Goal: Transaction & Acquisition: Purchase product/service

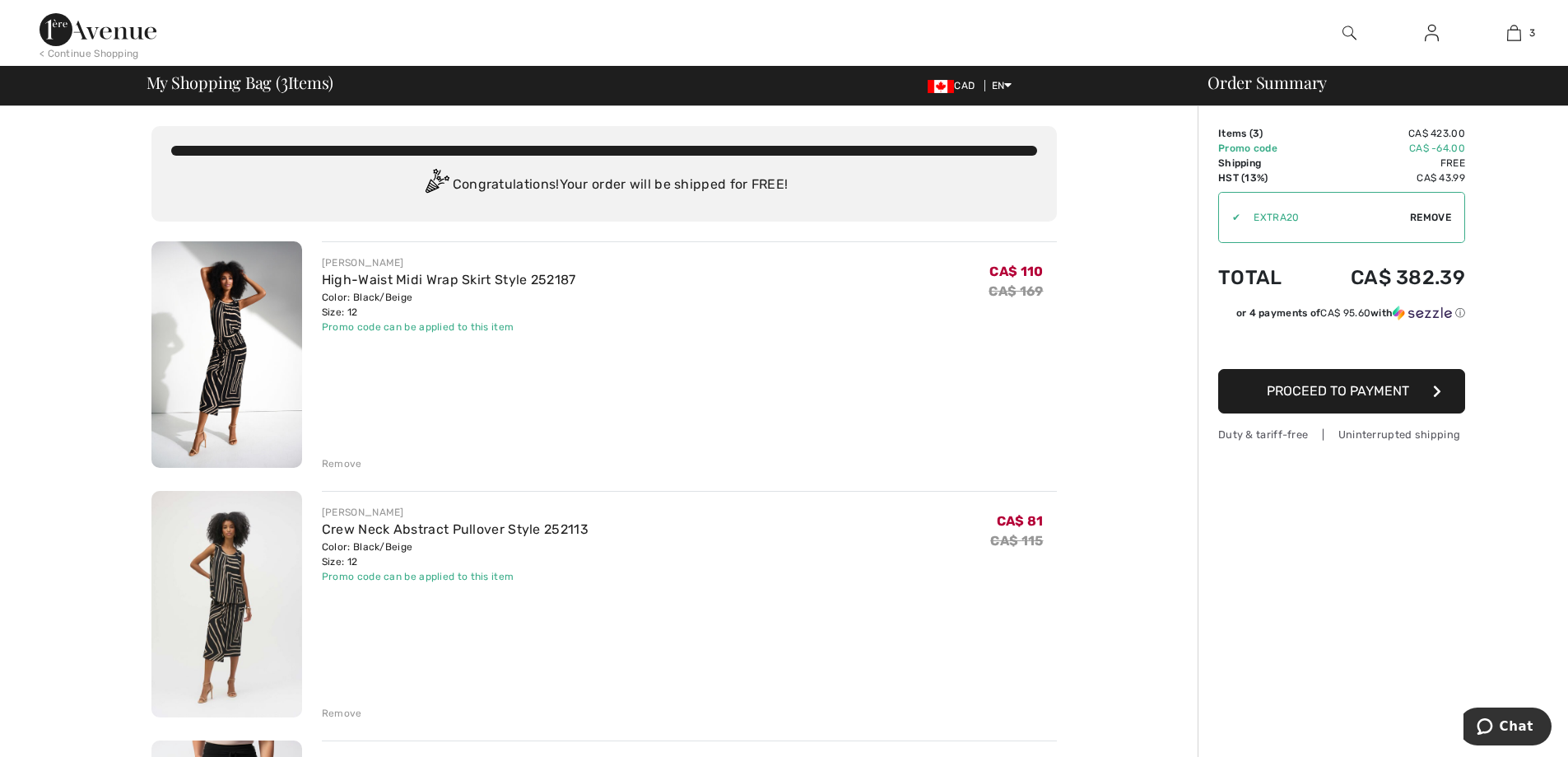
click at [139, 25] on img at bounding box center [98, 30] width 117 height 33
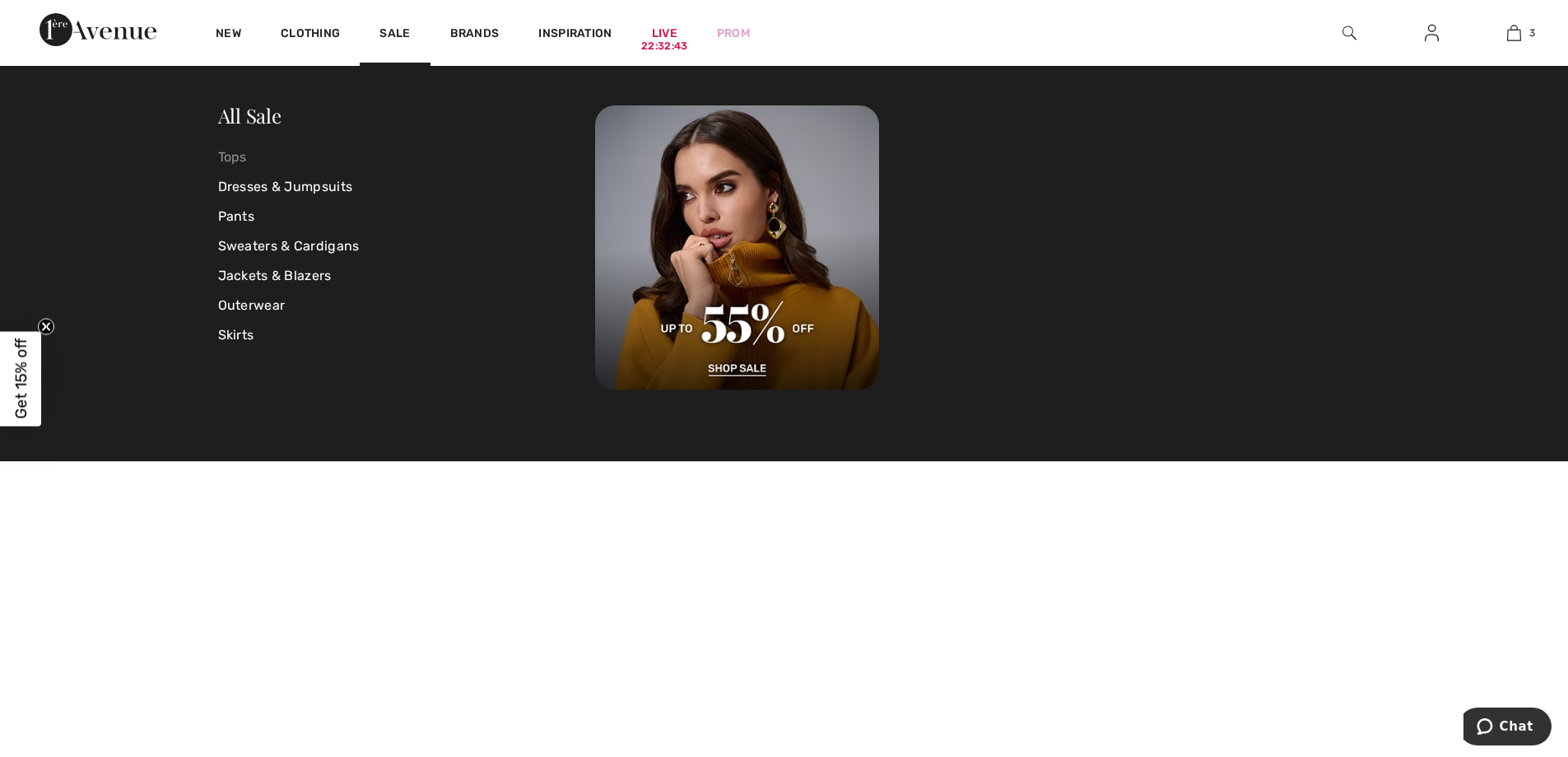
click at [232, 160] on link "Tops" at bounding box center [407, 157] width 378 height 30
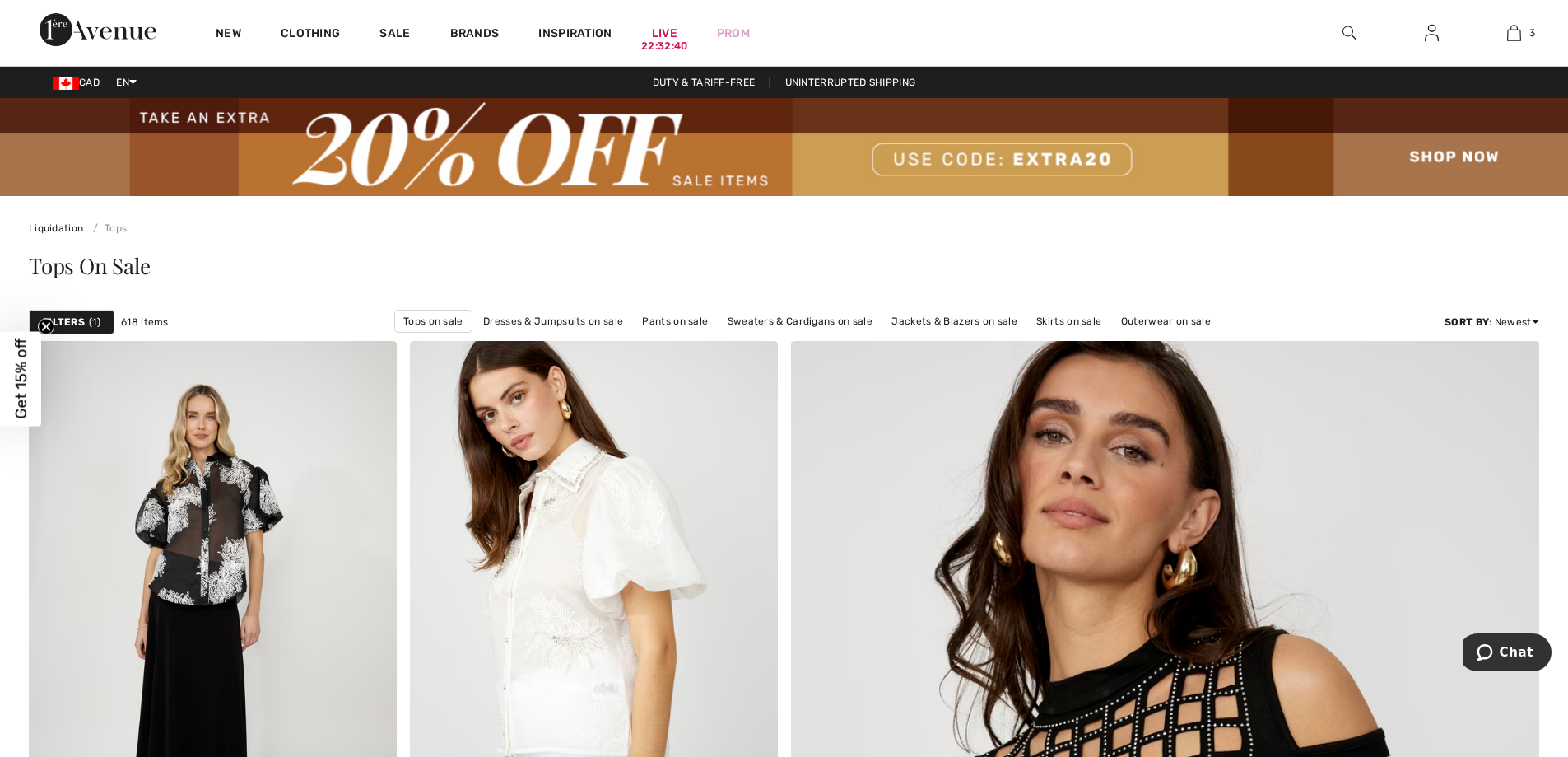
click at [78, 323] on strong "Filters" at bounding box center [64, 322] width 42 height 15
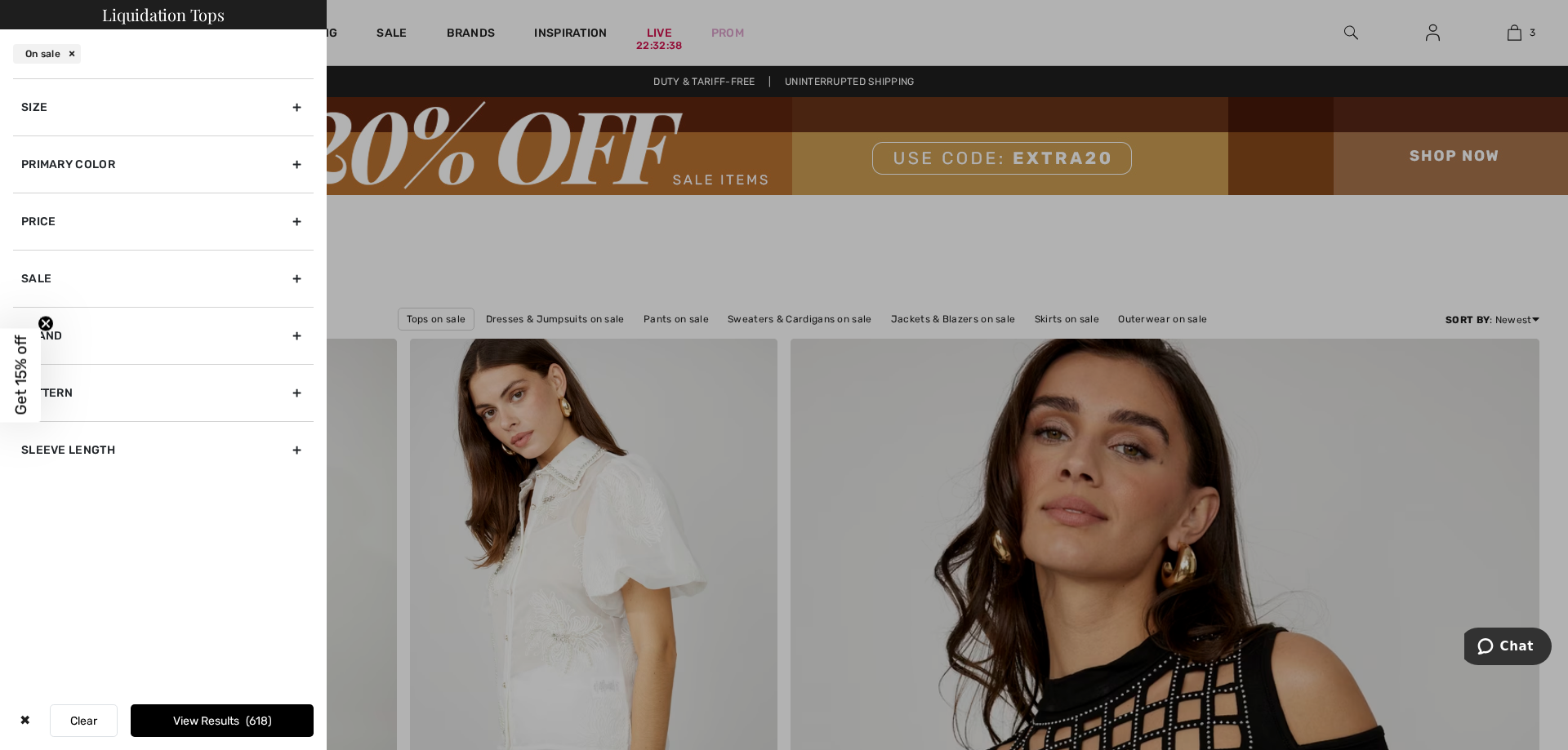
click at [165, 162] on div "Primary Color" at bounding box center [163, 164] width 301 height 57
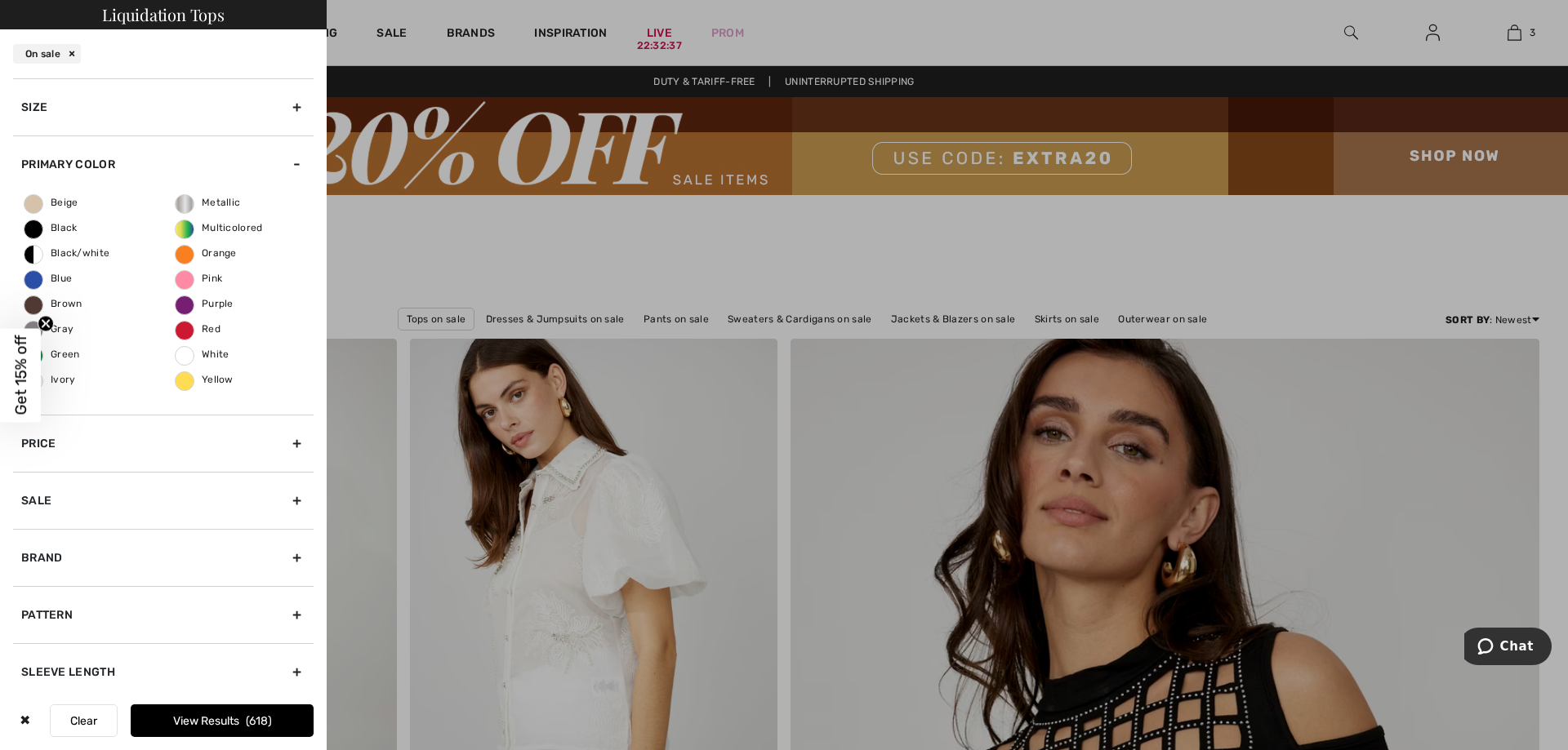
click at [209, 357] on span "White" at bounding box center [202, 353] width 54 height 11
click at [0, 0] on input "White" at bounding box center [0, 0] width 0 height 0
click at [223, 721] on button "View Results 18" at bounding box center [222, 721] width 183 height 33
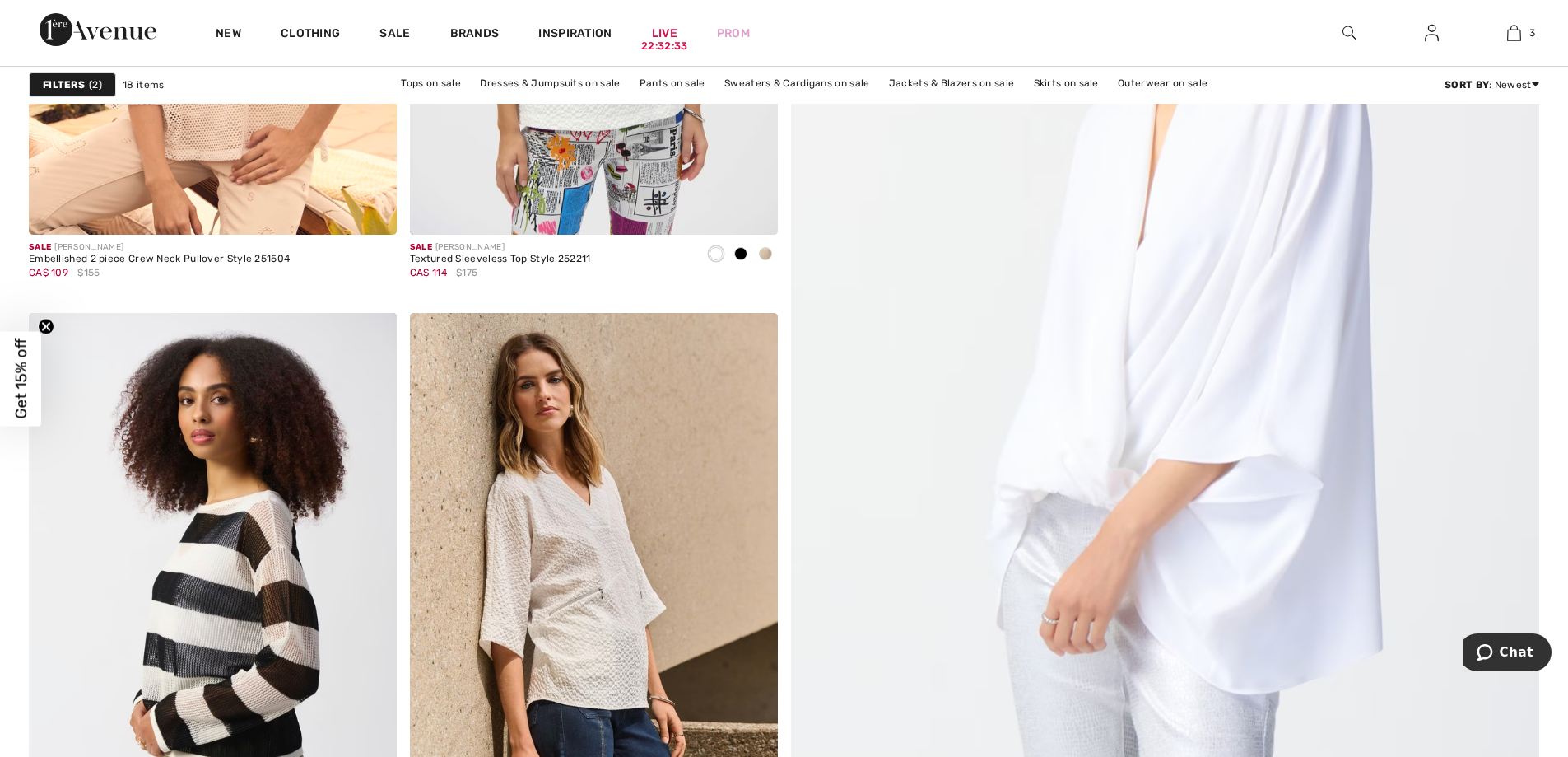
scroll to position [824, 0]
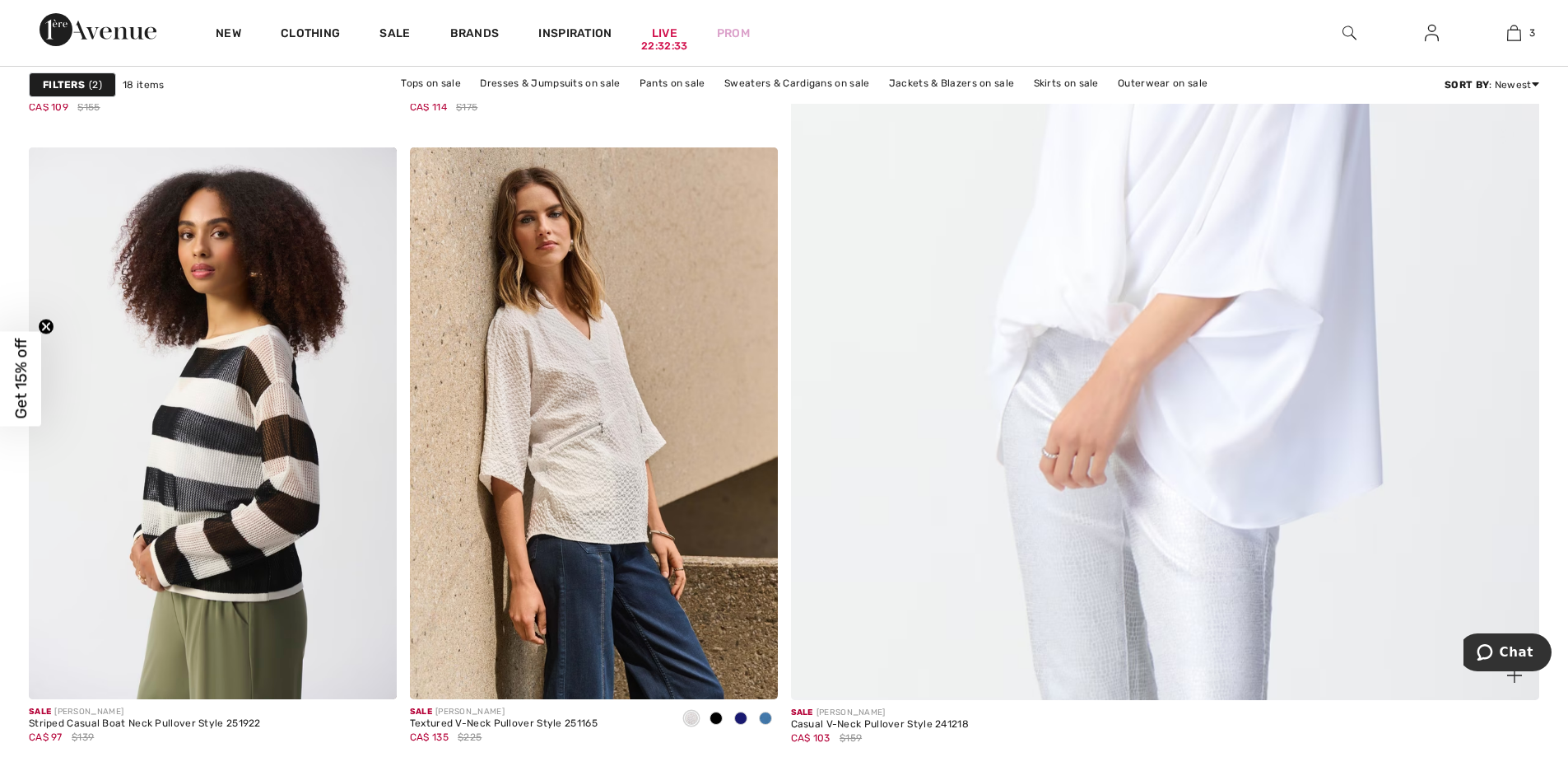
click at [1225, 259] on img at bounding box center [1165, 191] width 899 height 1348
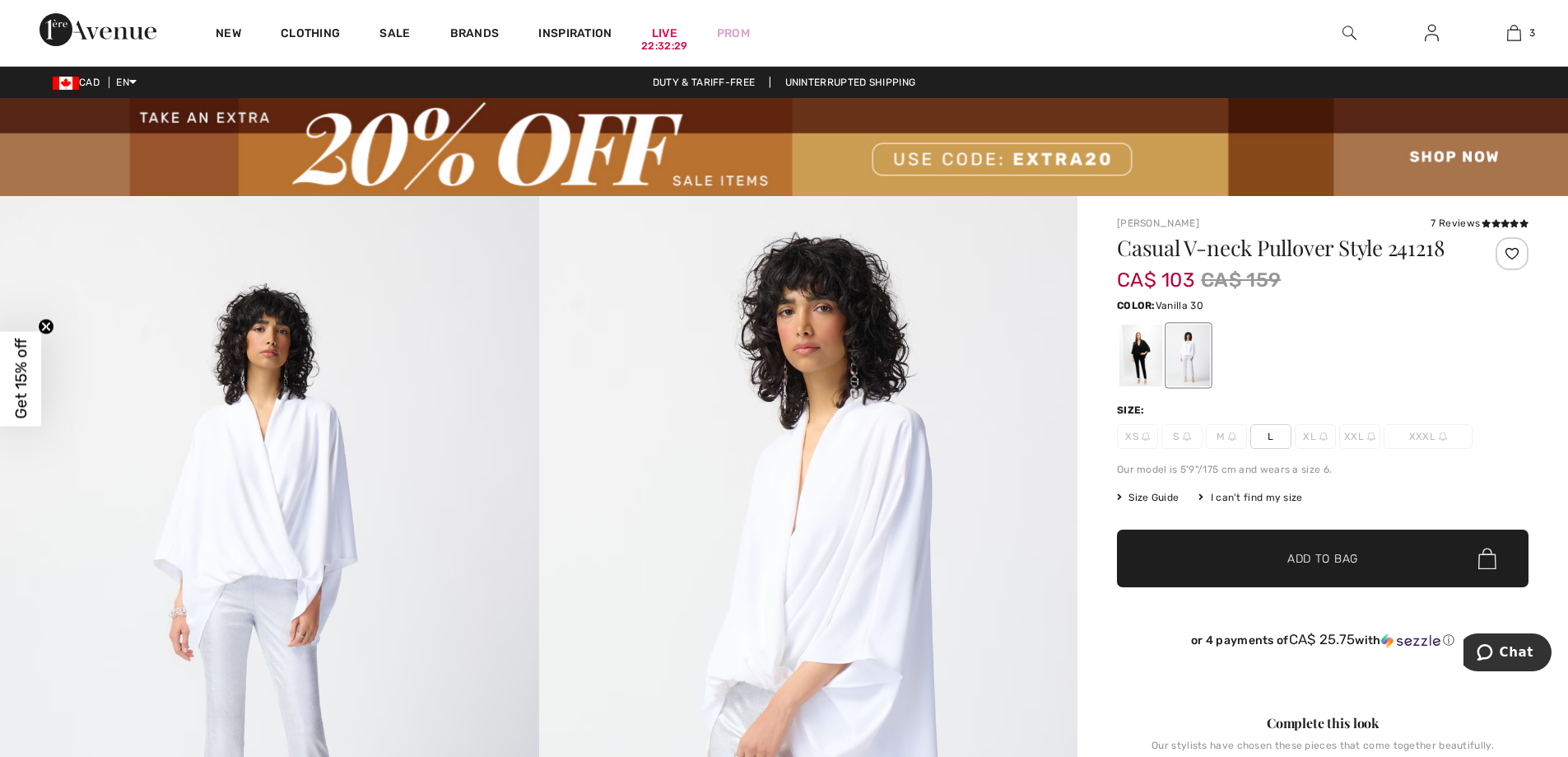
click at [1225, 439] on span "M" at bounding box center [1226, 436] width 41 height 24
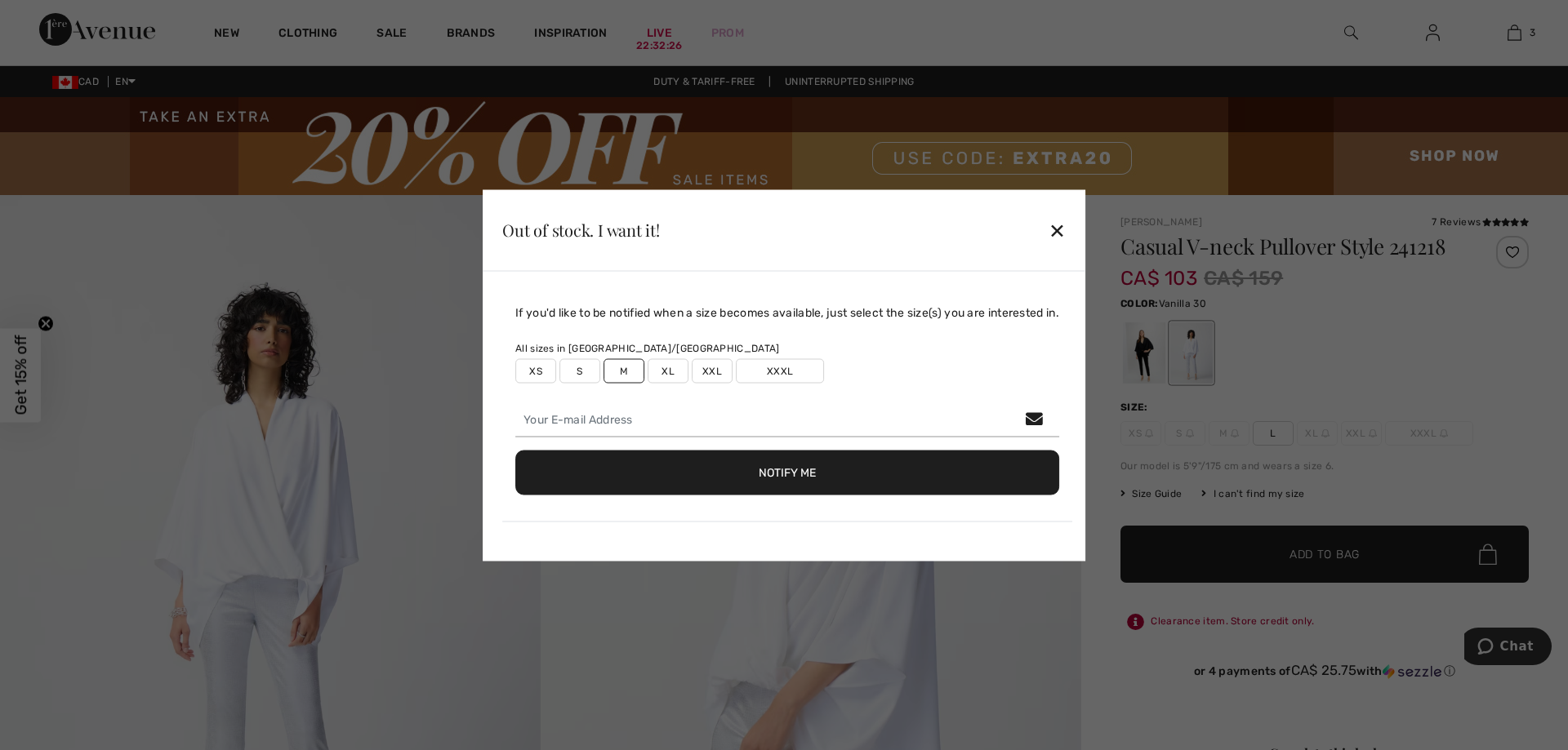
click at [1055, 232] on div "✕" at bounding box center [1057, 231] width 17 height 35
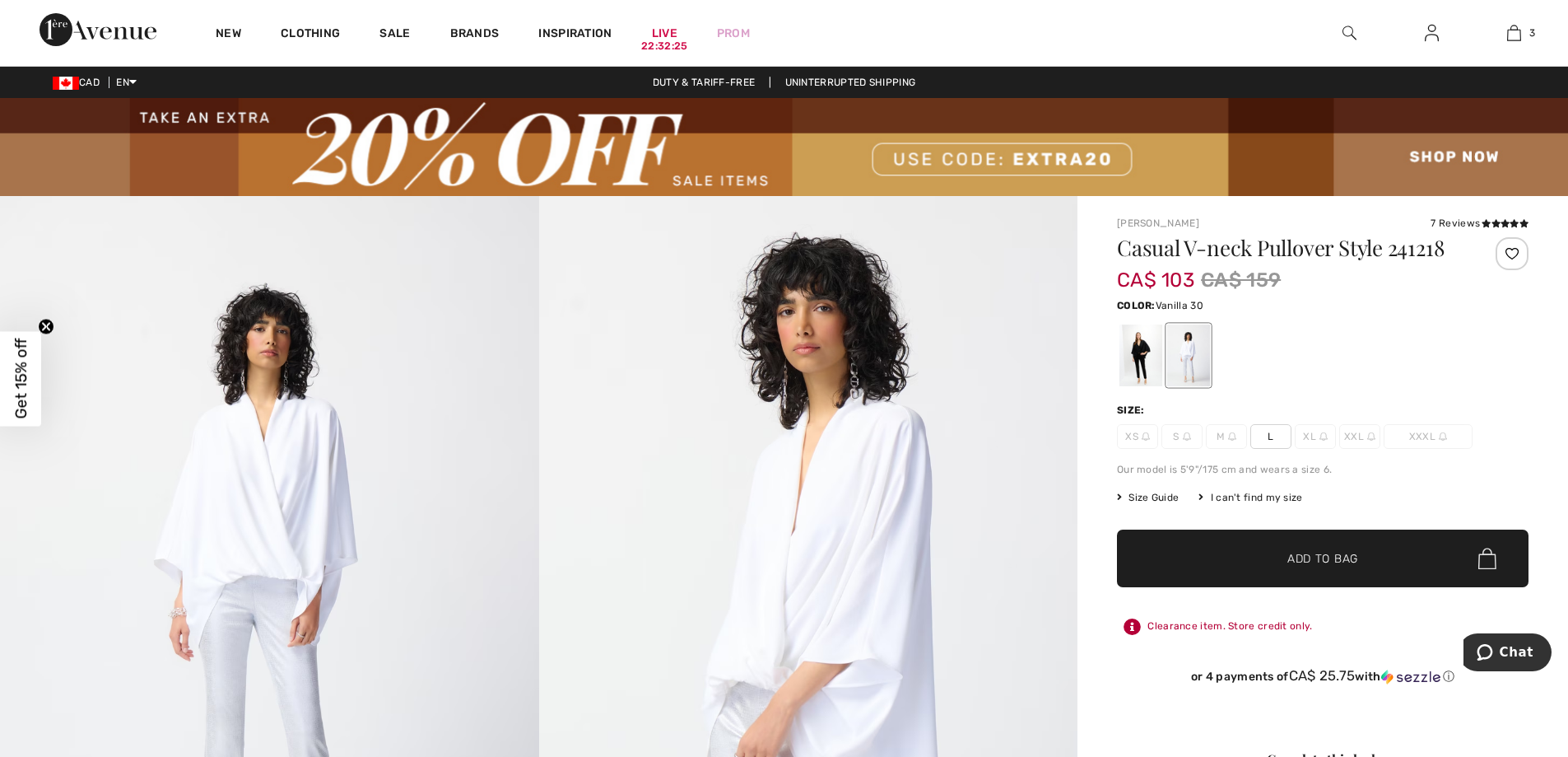
click at [1205, 365] on div at bounding box center [1188, 355] width 43 height 62
click at [1146, 381] on div at bounding box center [1141, 355] width 43 height 62
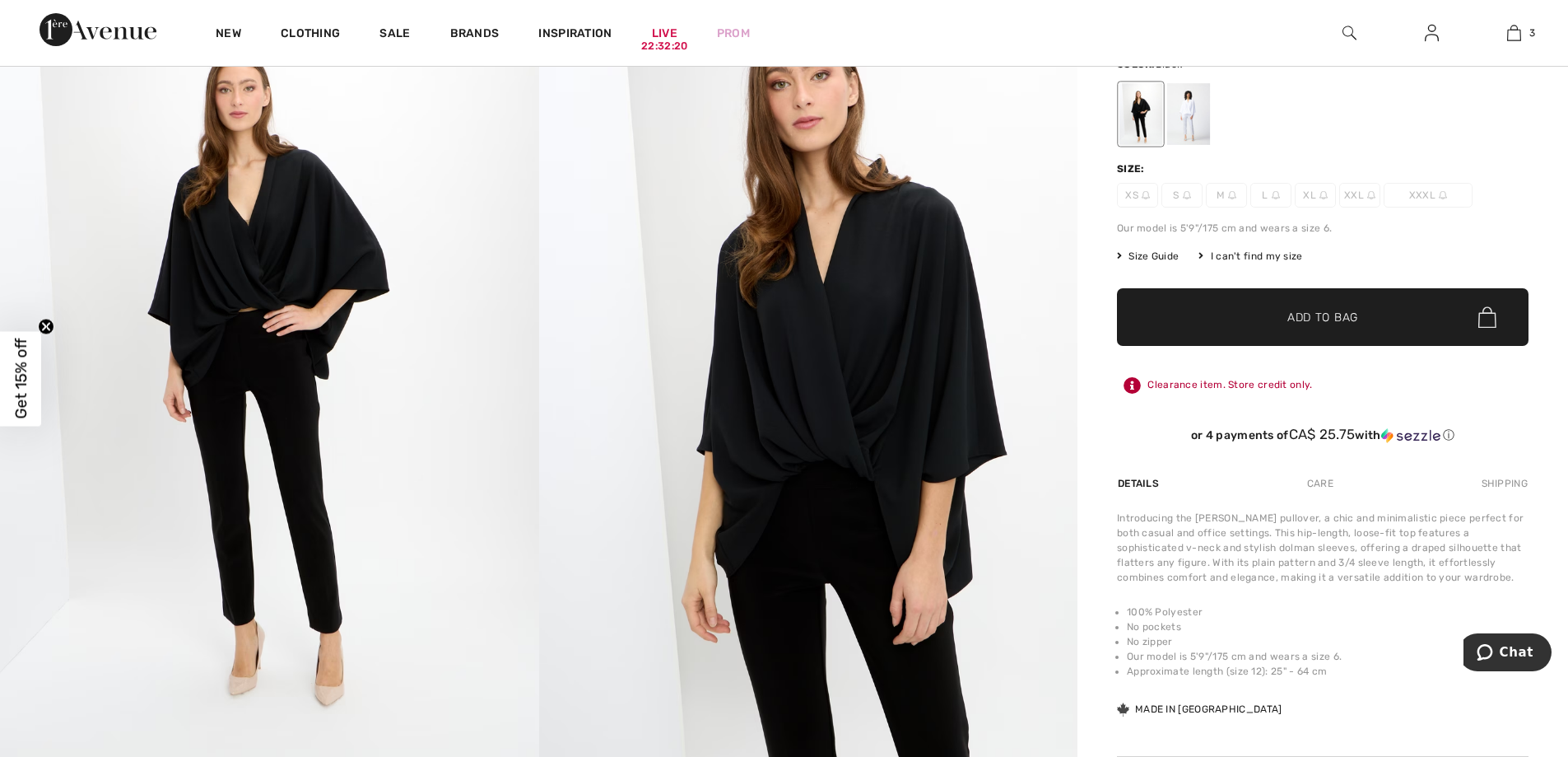
scroll to position [247, 0]
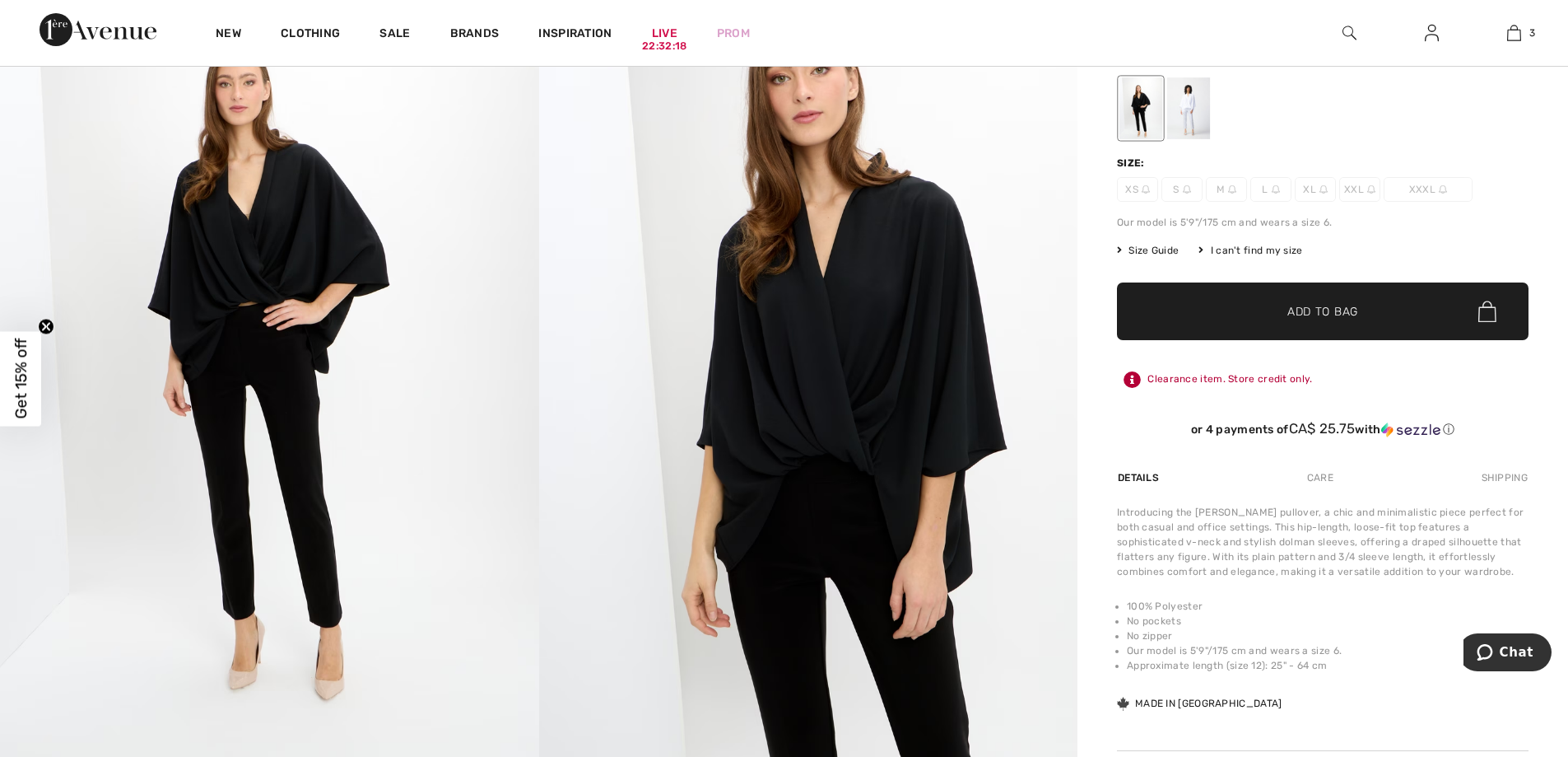
click at [1186, 108] on div at bounding box center [1188, 108] width 43 height 62
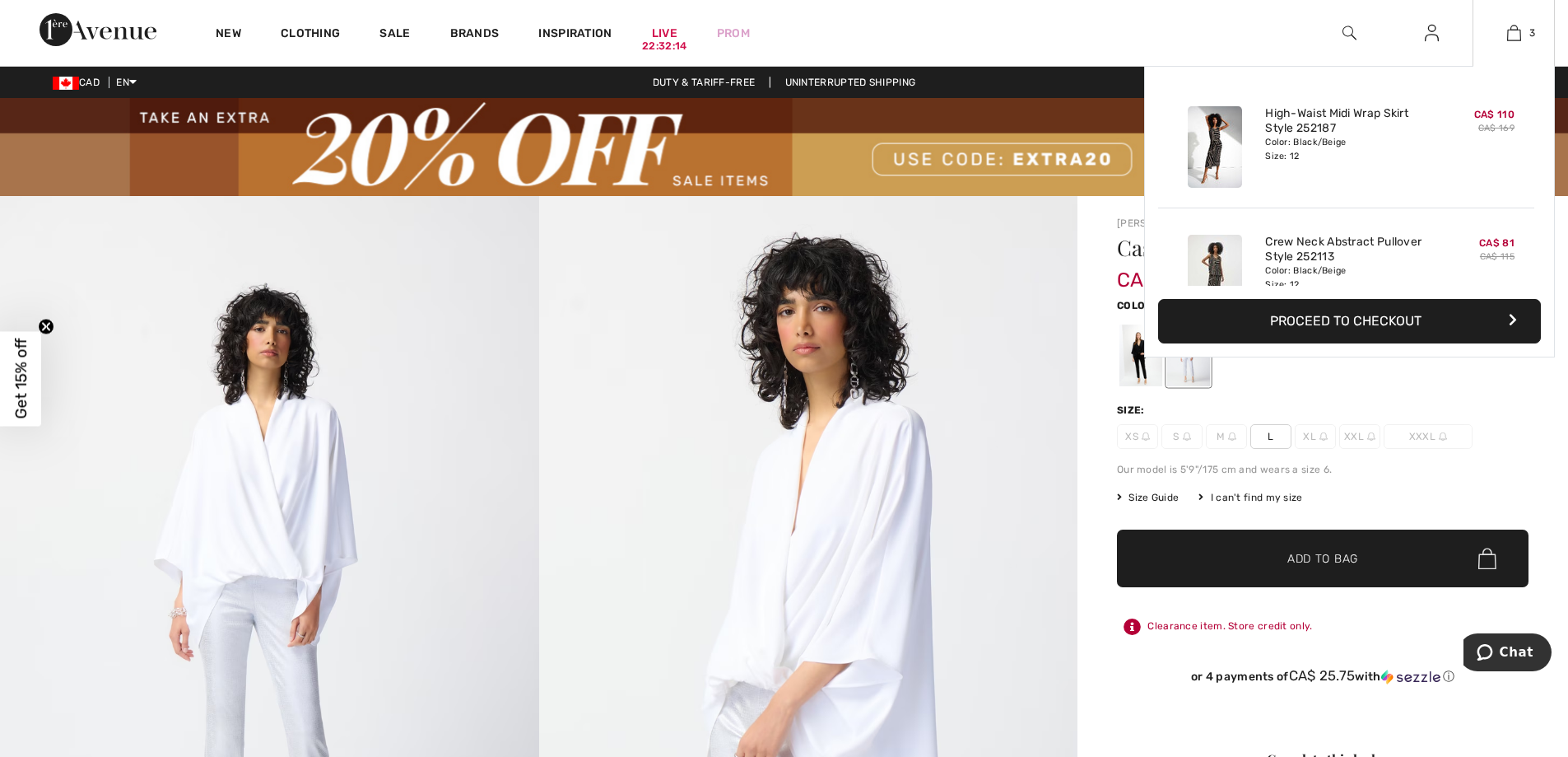
scroll to position [180, 0]
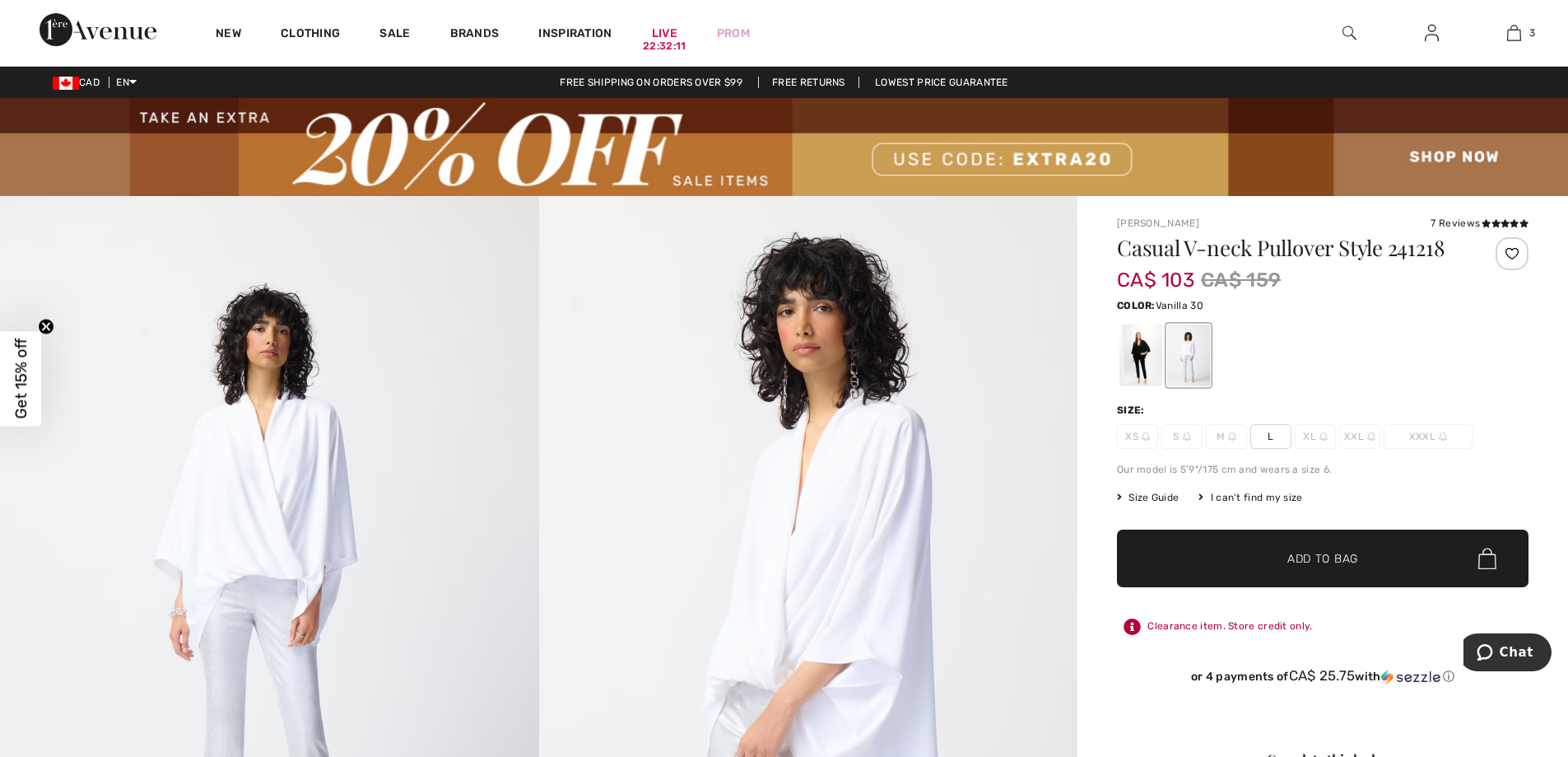
click at [1261, 429] on span "L" at bounding box center [1271, 436] width 41 height 24
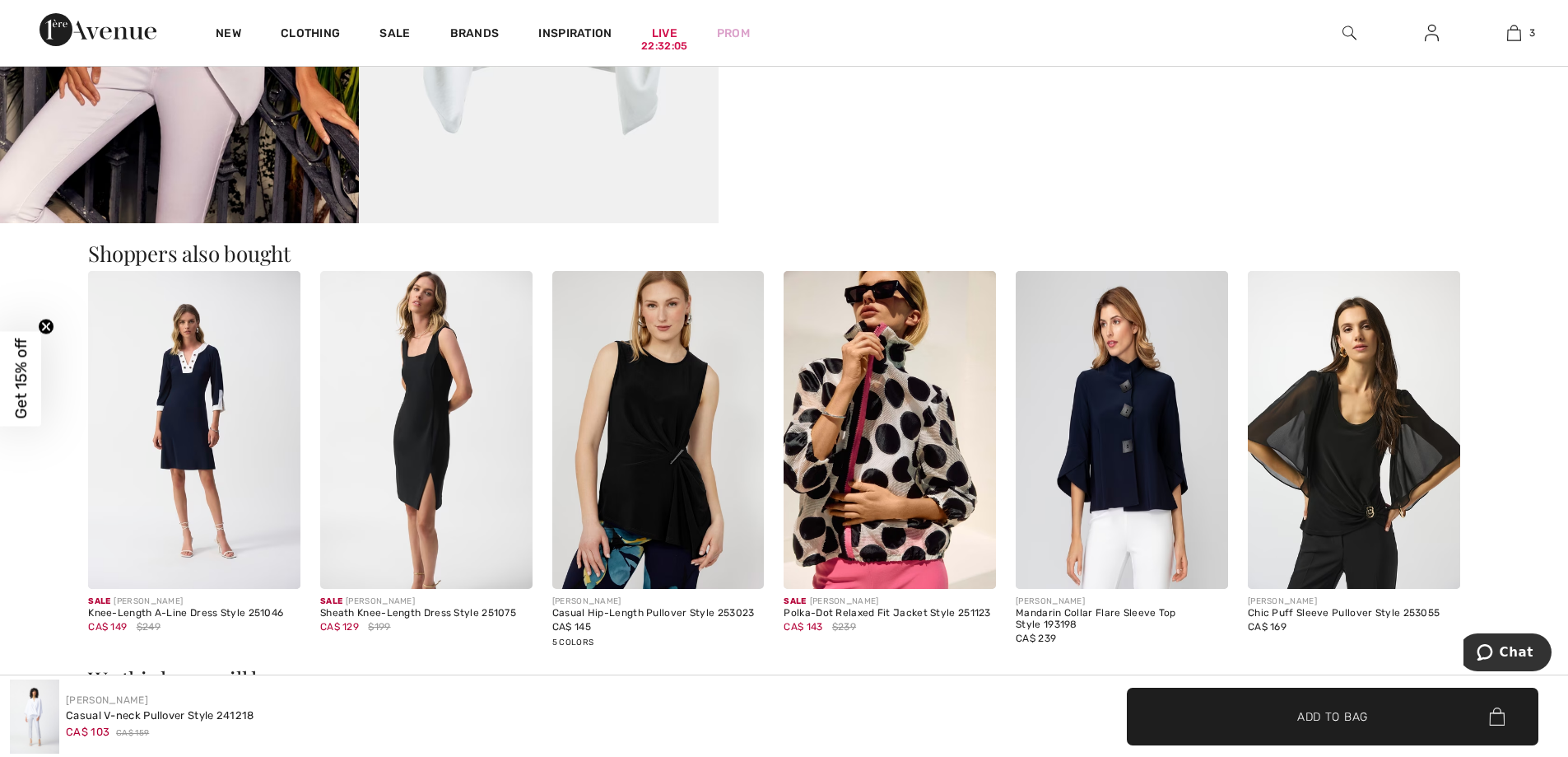
scroll to position [2059, 0]
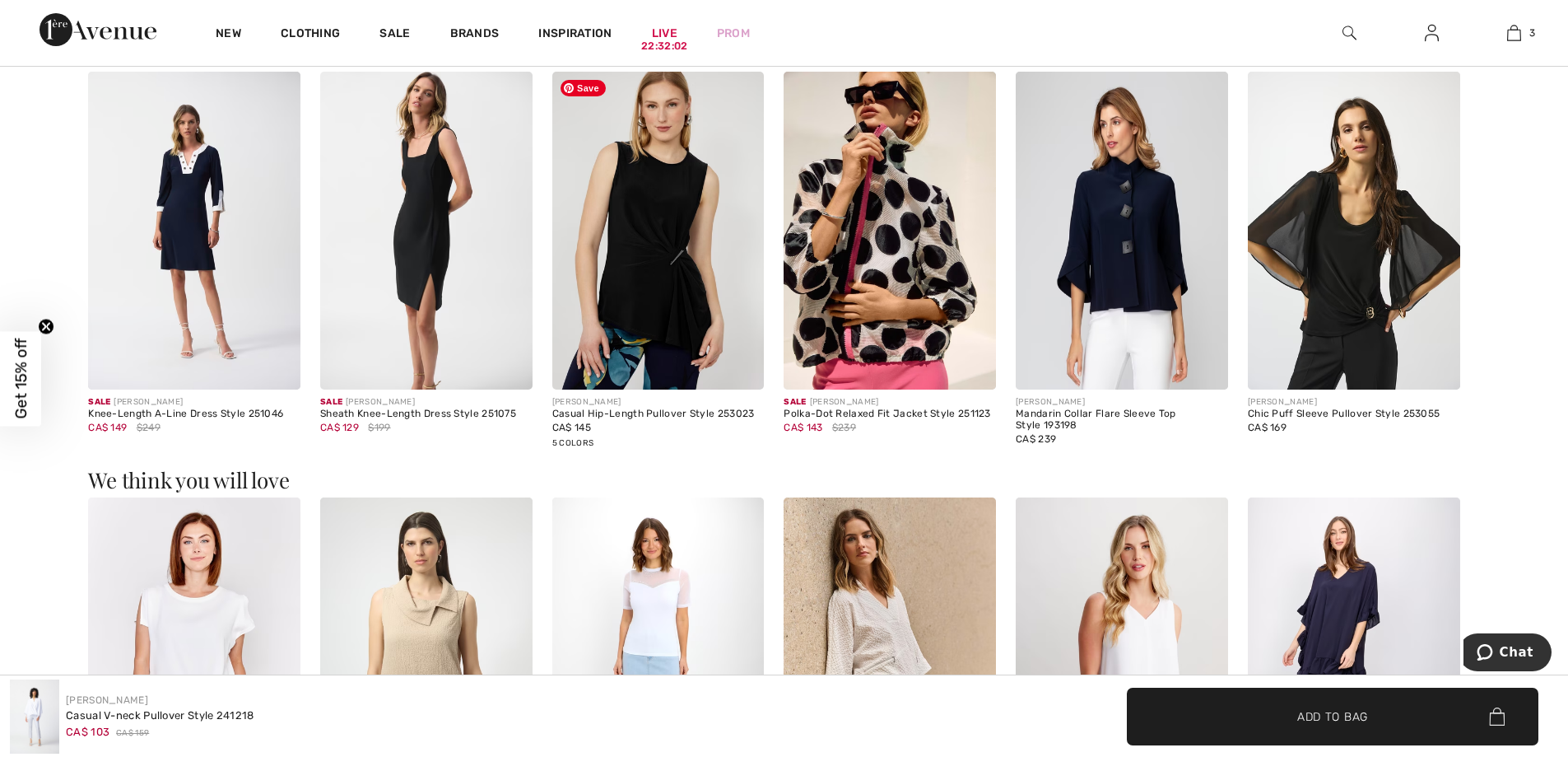
click at [655, 291] on img at bounding box center [659, 231] width 213 height 319
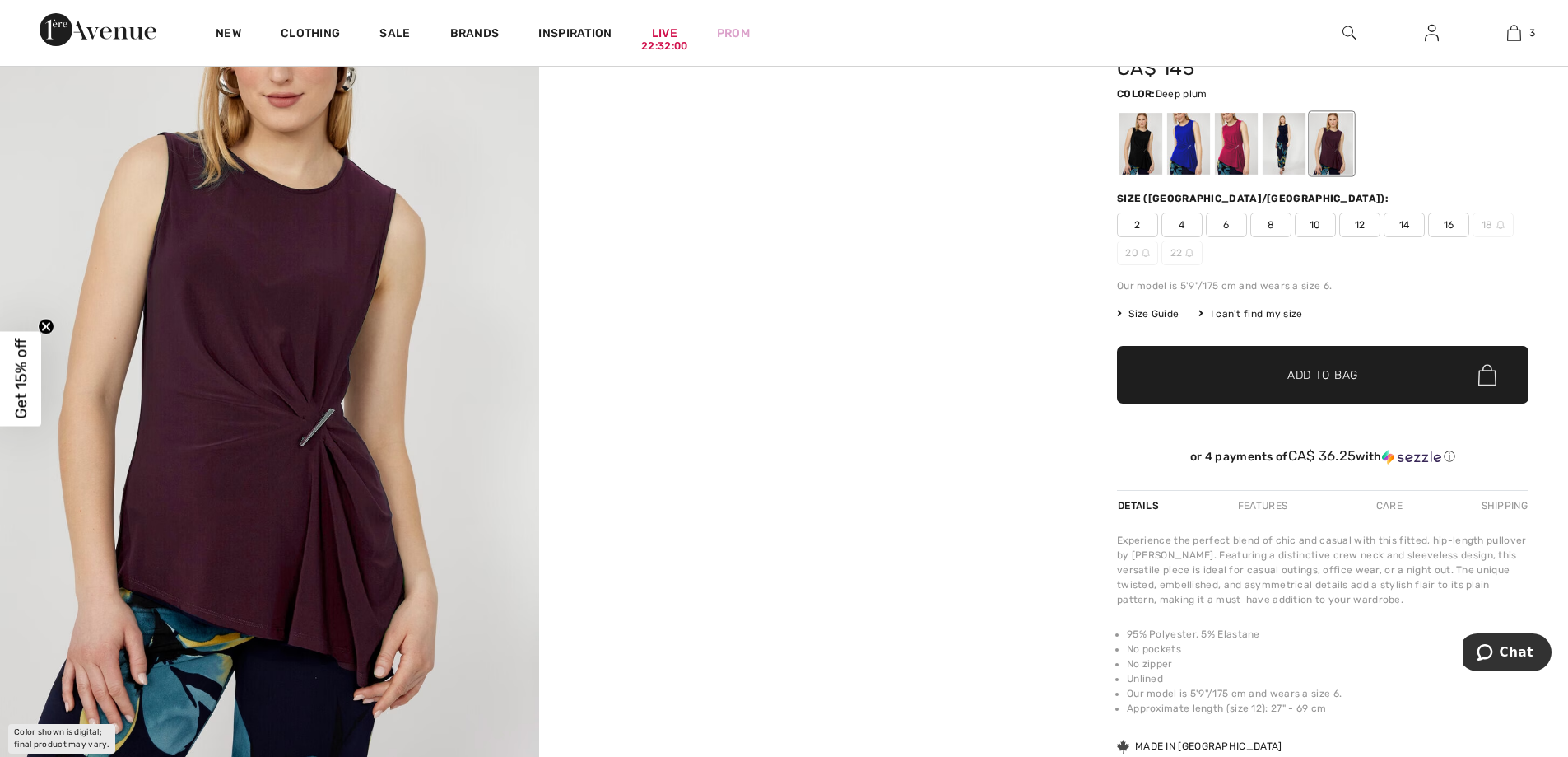
scroll to position [247, 0]
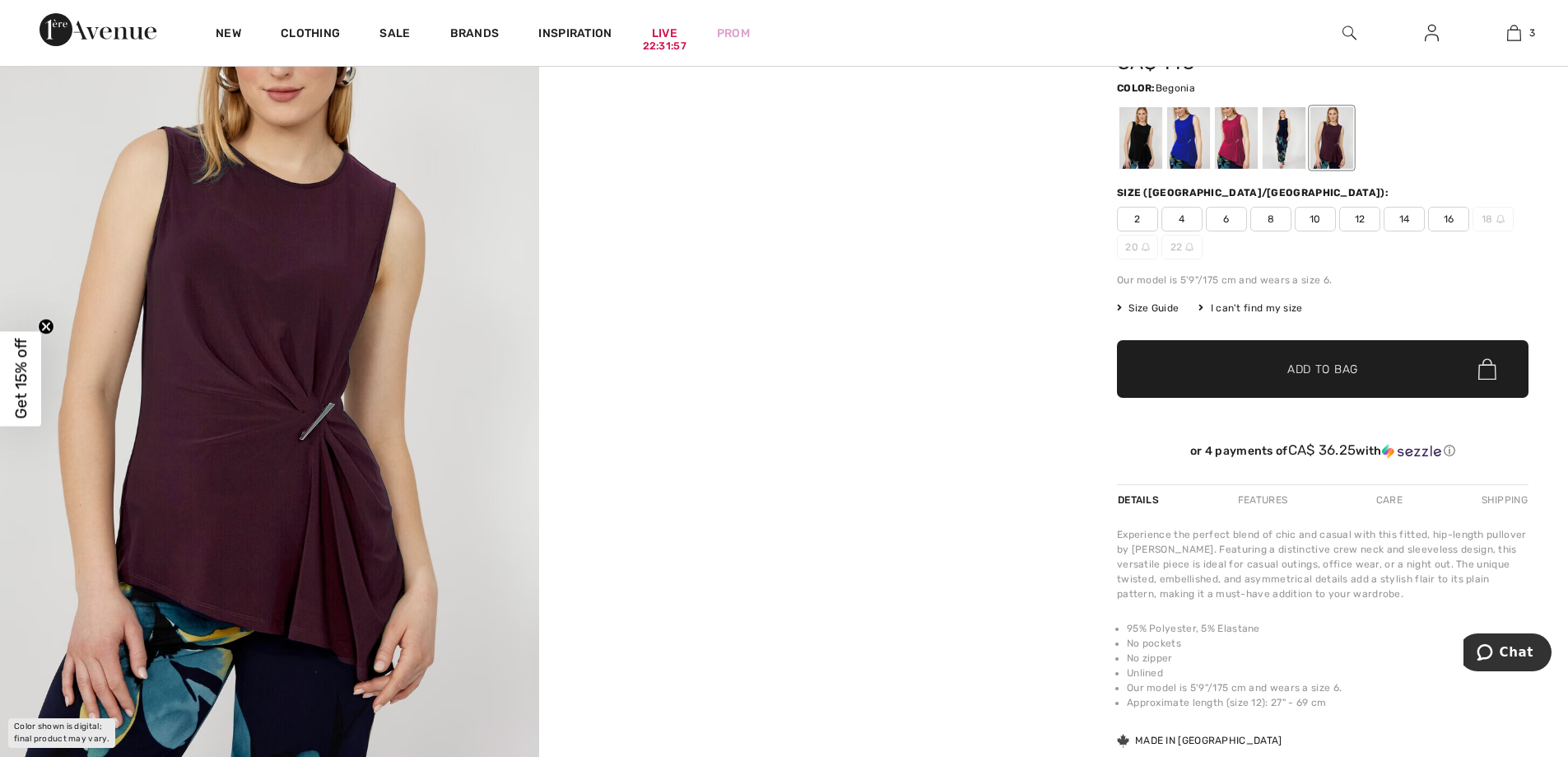
click at [1221, 153] on div at bounding box center [1236, 138] width 43 height 62
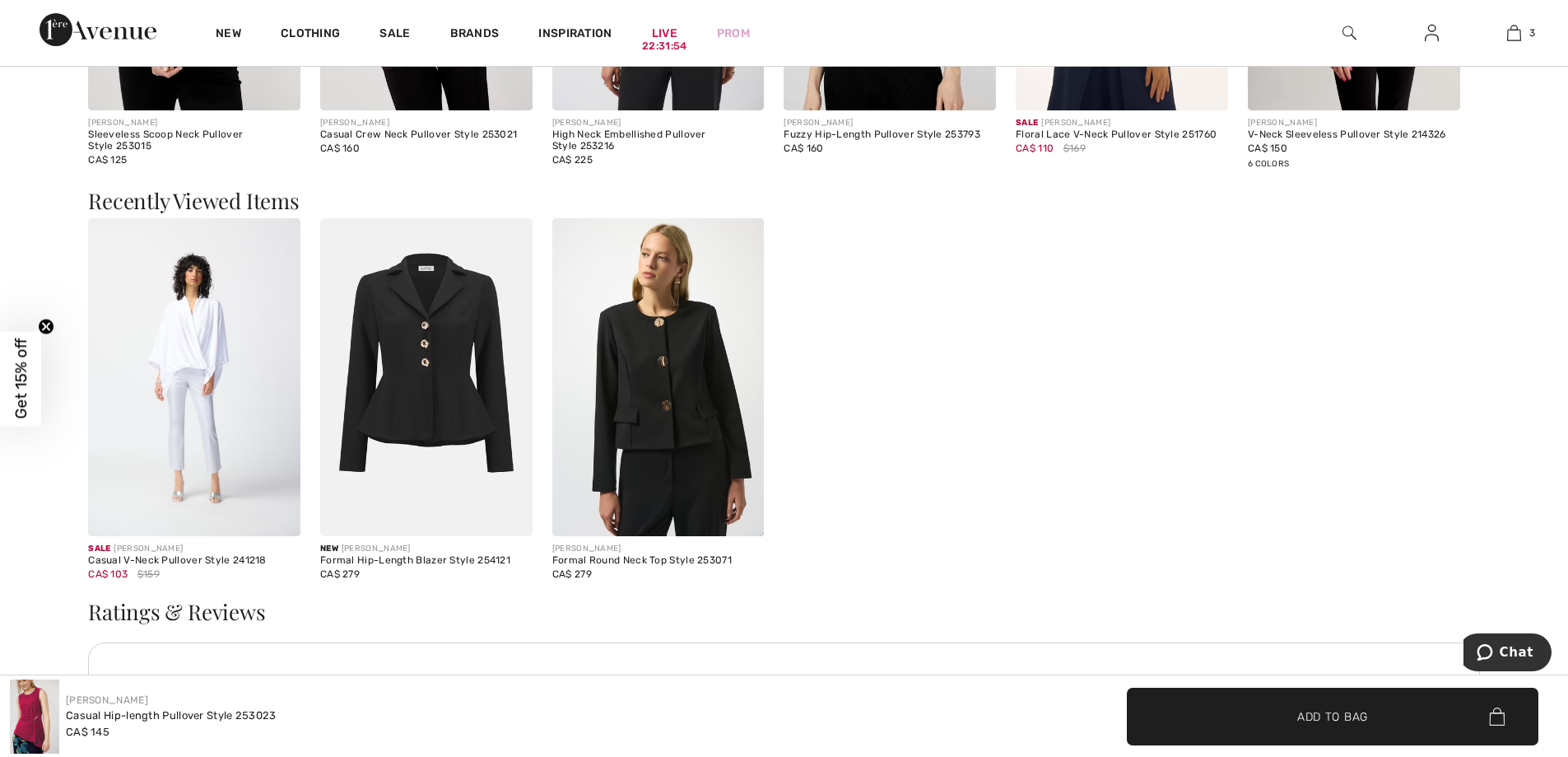
scroll to position [2224, 0]
